Goal: Check status: Check status

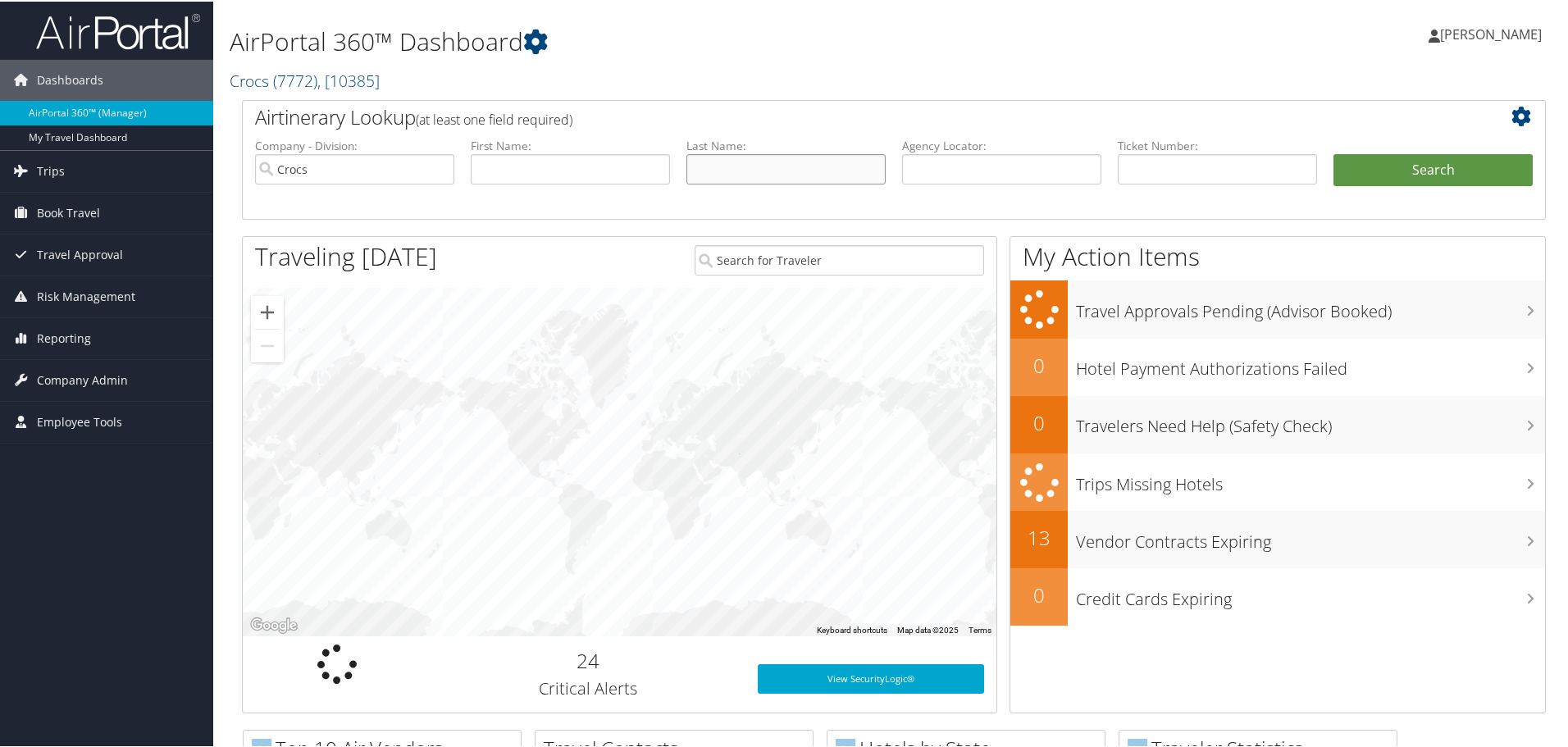
click at [753, 157] on input "text" at bounding box center [785, 167] width 199 height 30
type input "[PERSON_NAME]"
click at [1334, 152] on button "Search" at bounding box center [1433, 168] width 199 height 33
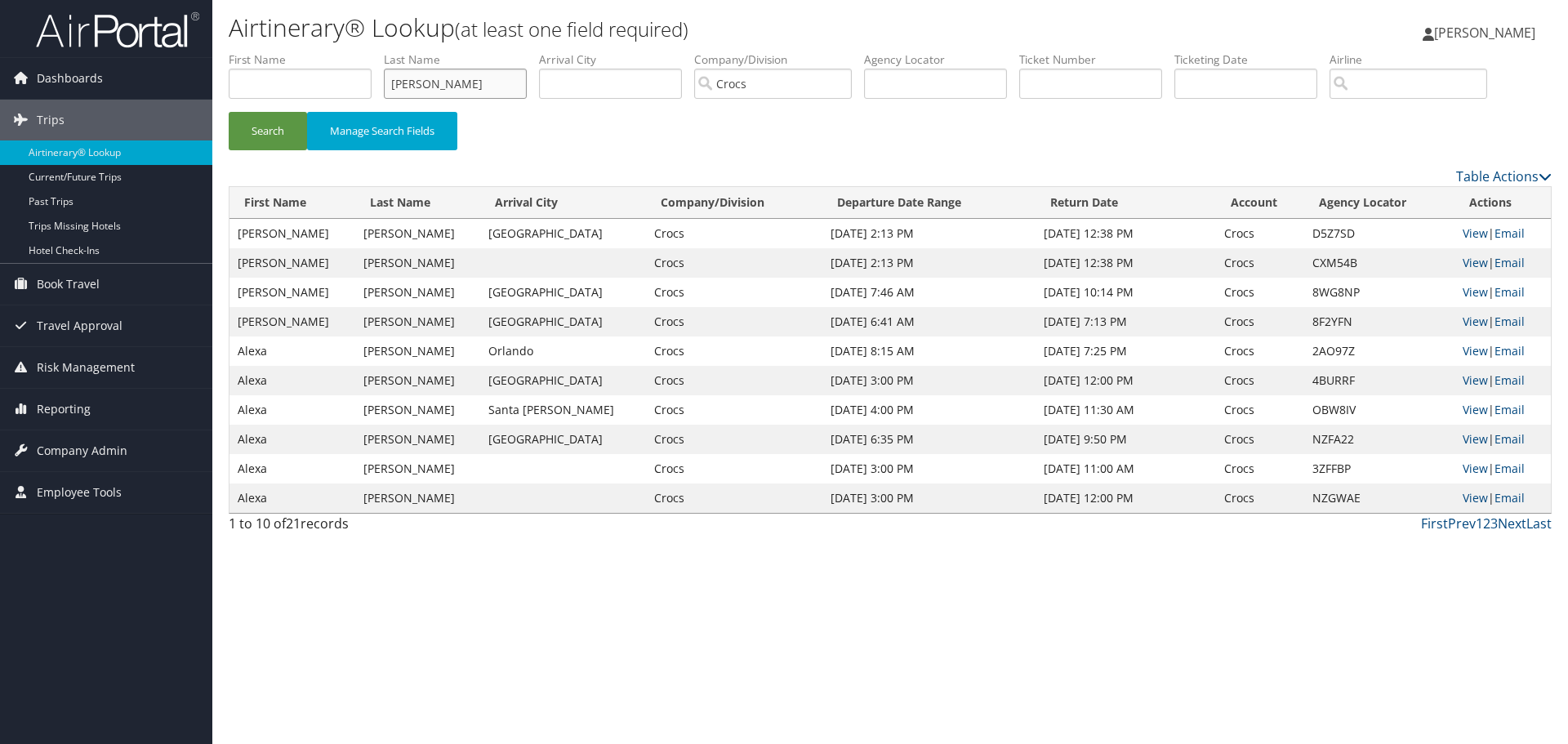
drag, startPoint x: 259, startPoint y: 84, endPoint x: 232, endPoint y: 95, distance: 29.2
click at [232, 52] on ul "First Name Last Name hamlin Departure City Arrival City Company/Division Crocs …" at bounding box center [890, 52] width 1323 height 0
type input "fusaro"
click at [229, 112] on button "Search" at bounding box center [267, 131] width 78 height 39
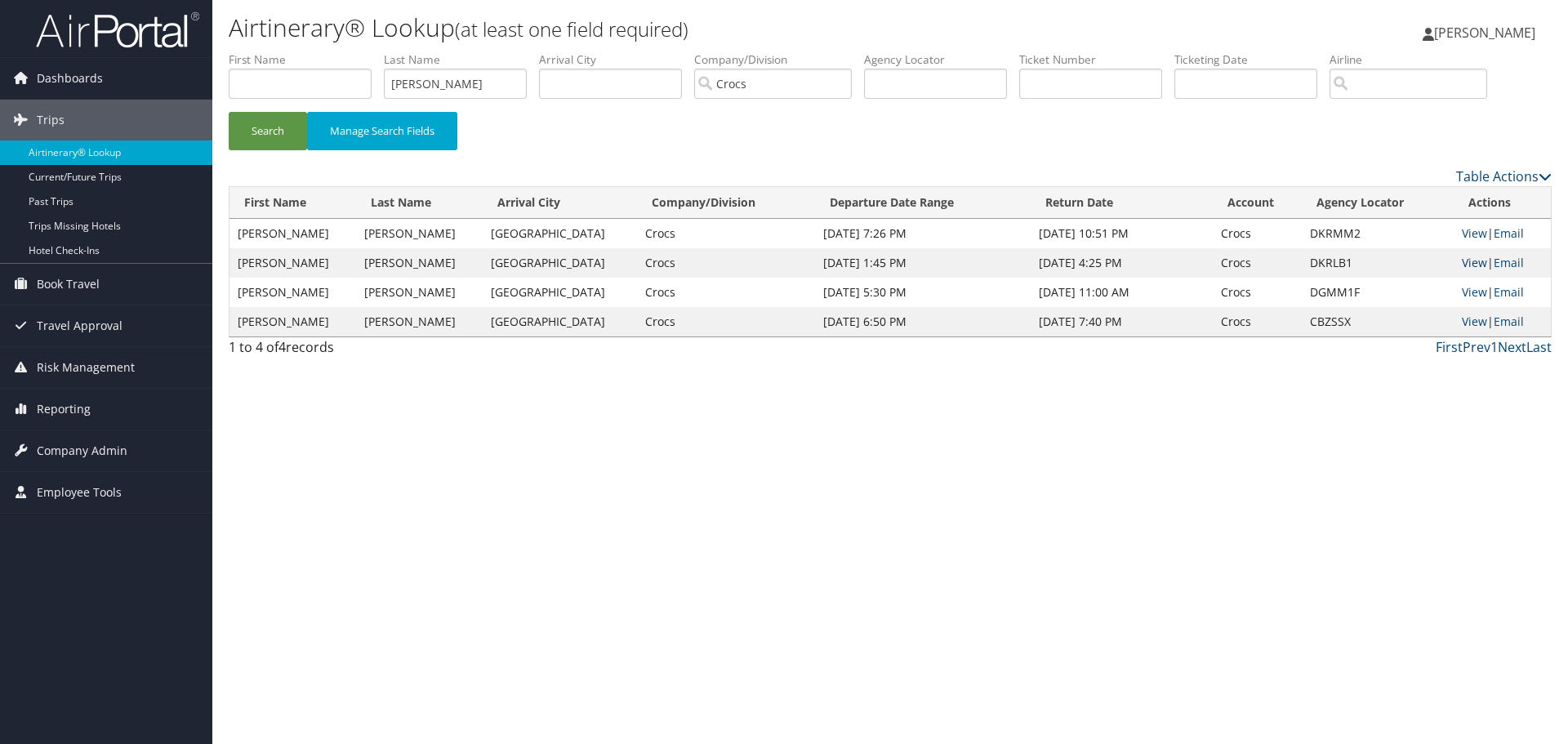
click at [1474, 260] on link "View" at bounding box center [1474, 263] width 25 height 15
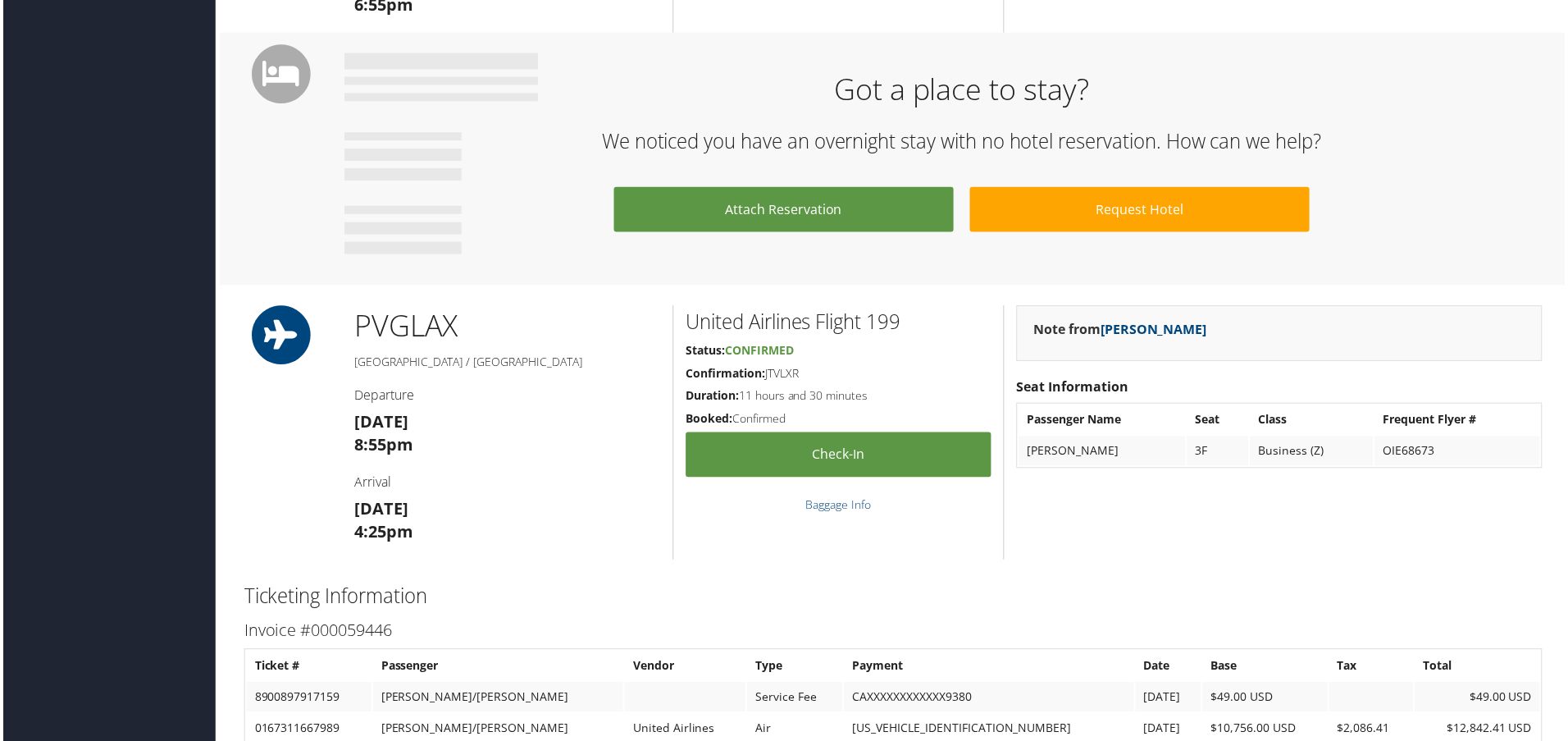
scroll to position [492, 0]
